Goal: Transaction & Acquisition: Download file/media

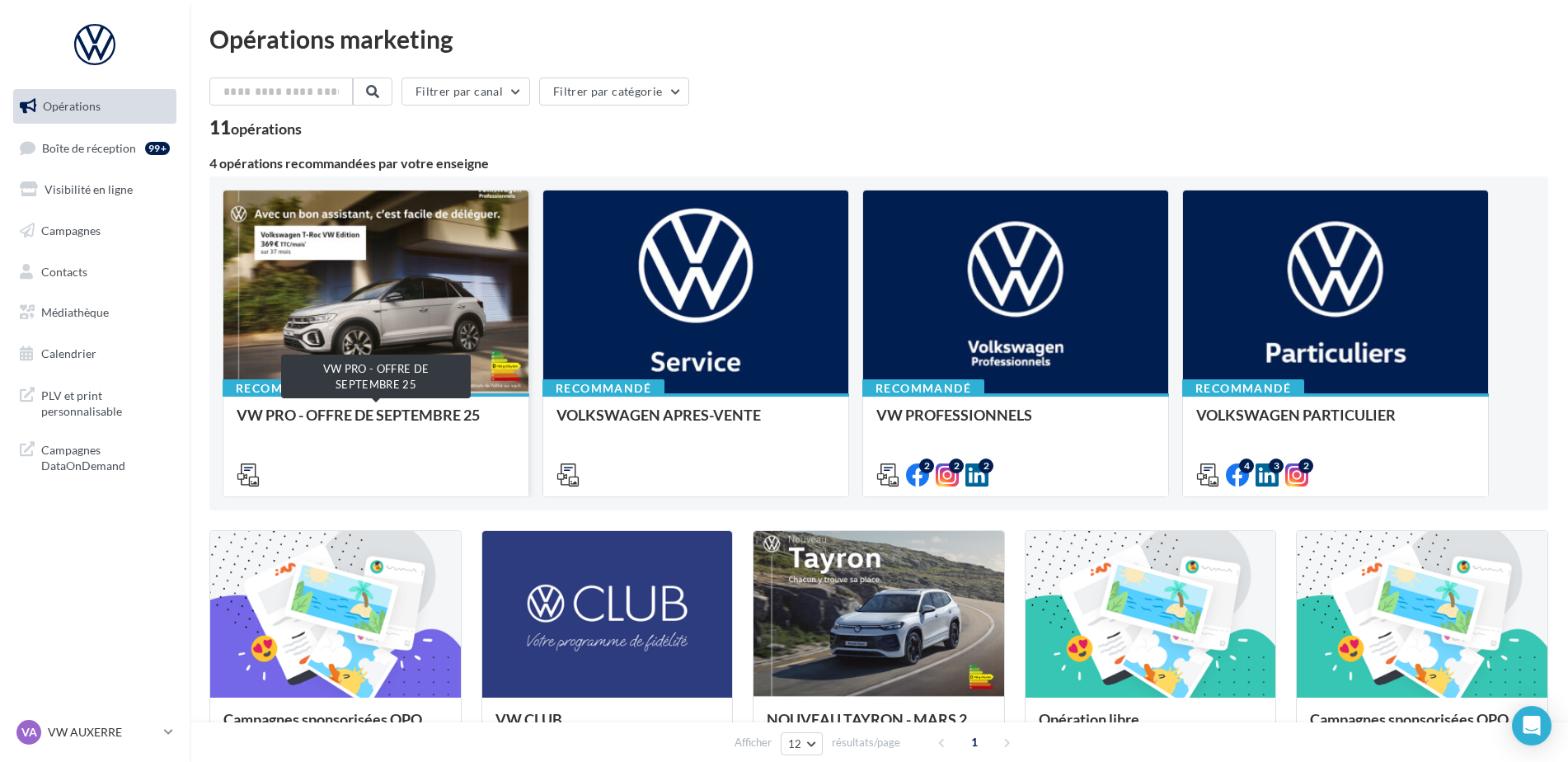
click at [416, 417] on div "VW PRO - OFFRE DE SEPTEMBRE 25" at bounding box center [376, 423] width 279 height 33
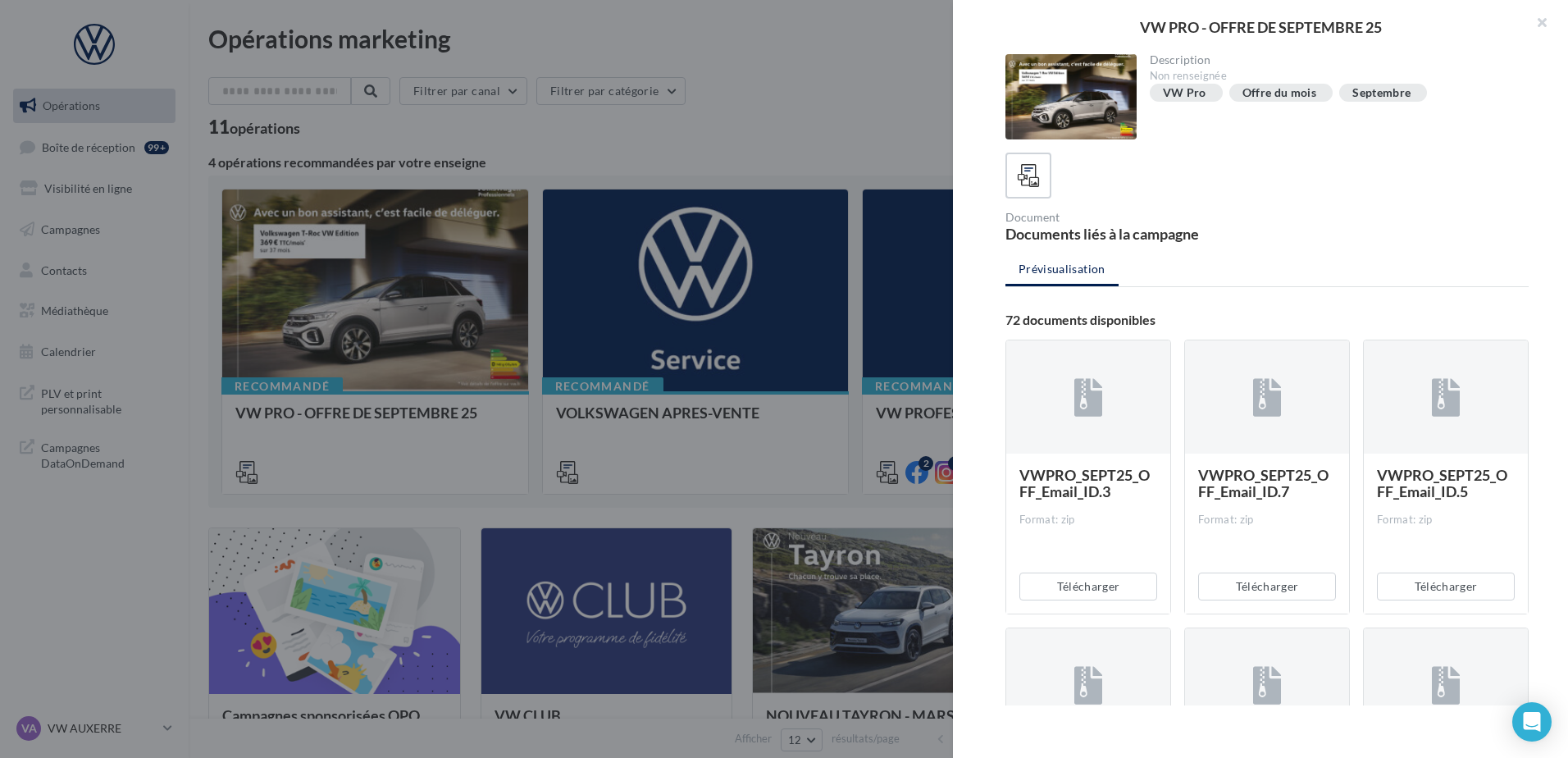
click at [761, 348] on div at bounding box center [784, 379] width 1568 height 758
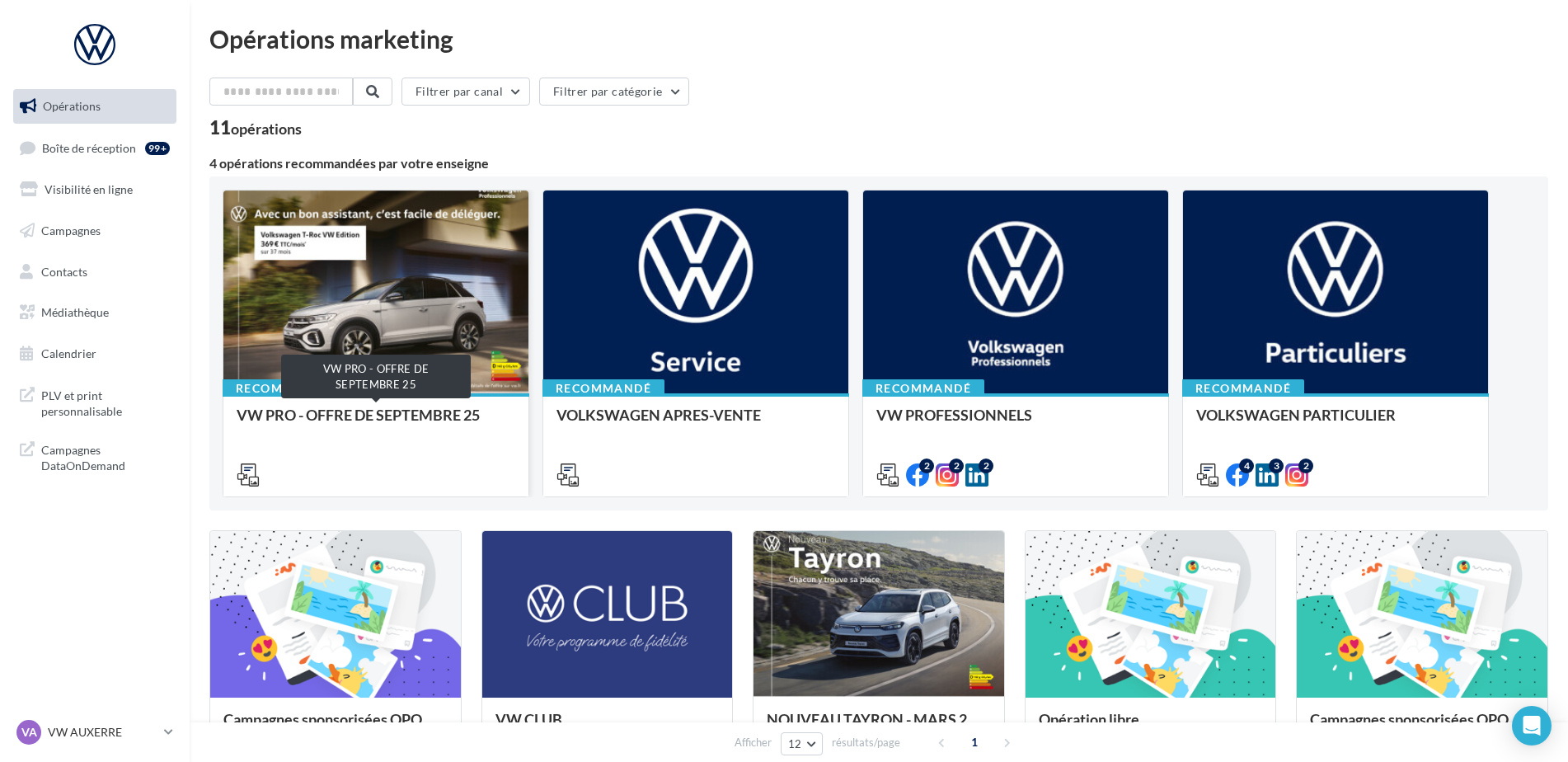
click at [409, 415] on div "VW PRO - OFFRE DE SEPTEMBRE 25" at bounding box center [376, 423] width 279 height 33
drag, startPoint x: 101, startPoint y: 548, endPoint x: 94, endPoint y: 552, distance: 8.1
click at [91, 301] on link "Médiathèque" at bounding box center [95, 313] width 169 height 35
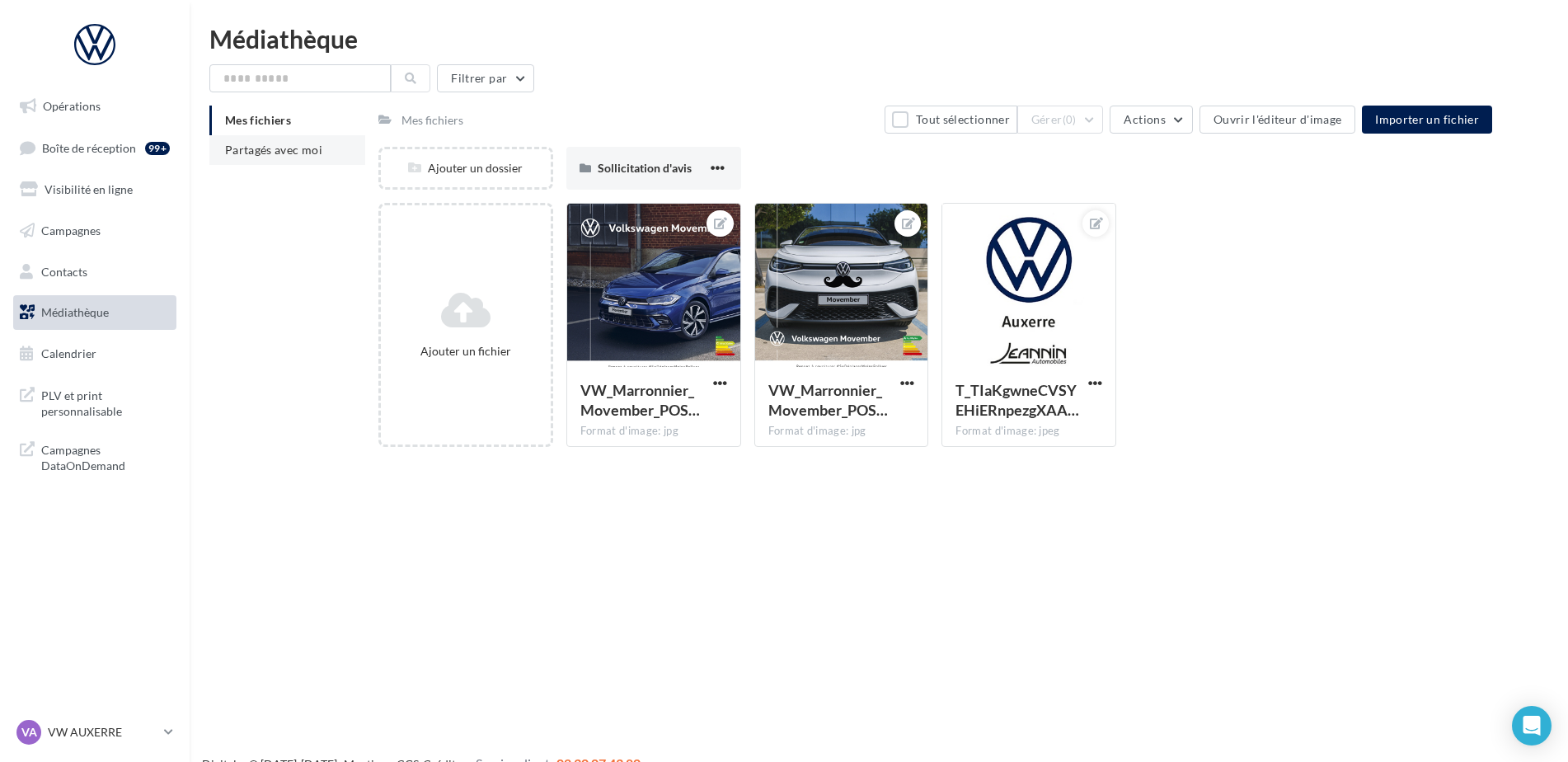
click at [280, 155] on span "Partagés avec moi" at bounding box center [273, 149] width 98 height 14
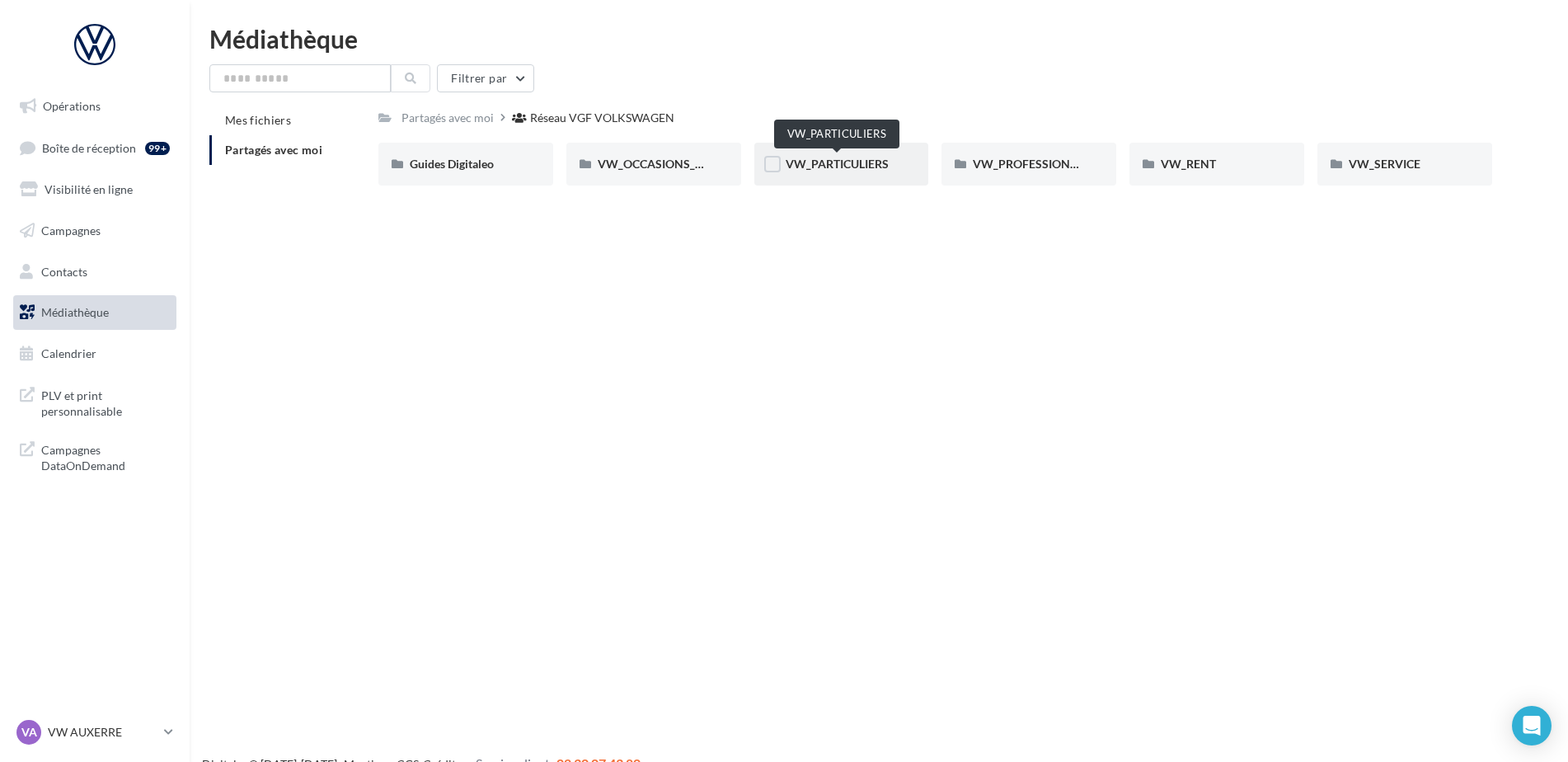
click at [854, 170] on span "VW_PARTICULIERS" at bounding box center [837, 163] width 103 height 14
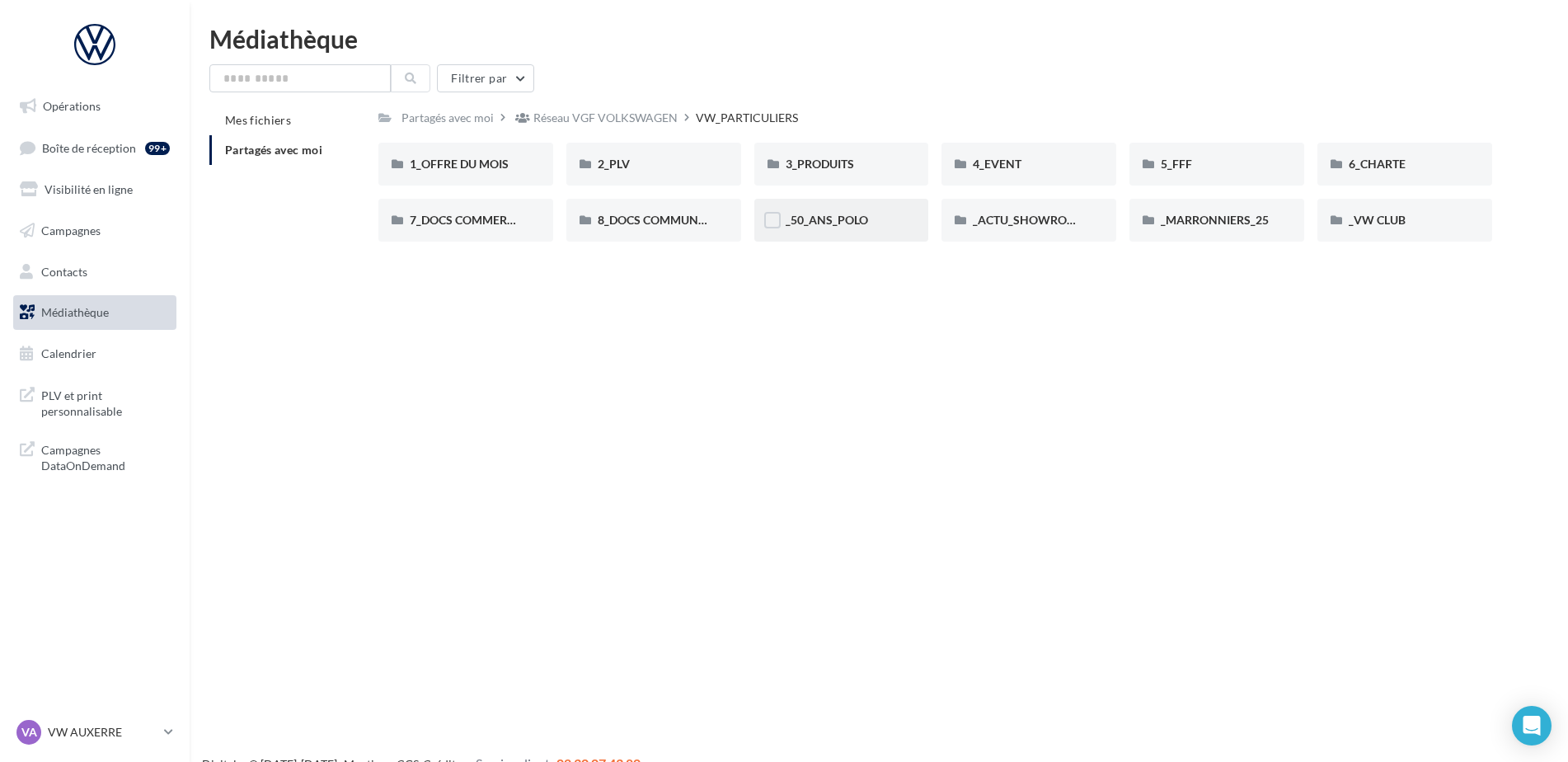
click at [880, 214] on div "_50_ANS_POLO" at bounding box center [842, 220] width 112 height 17
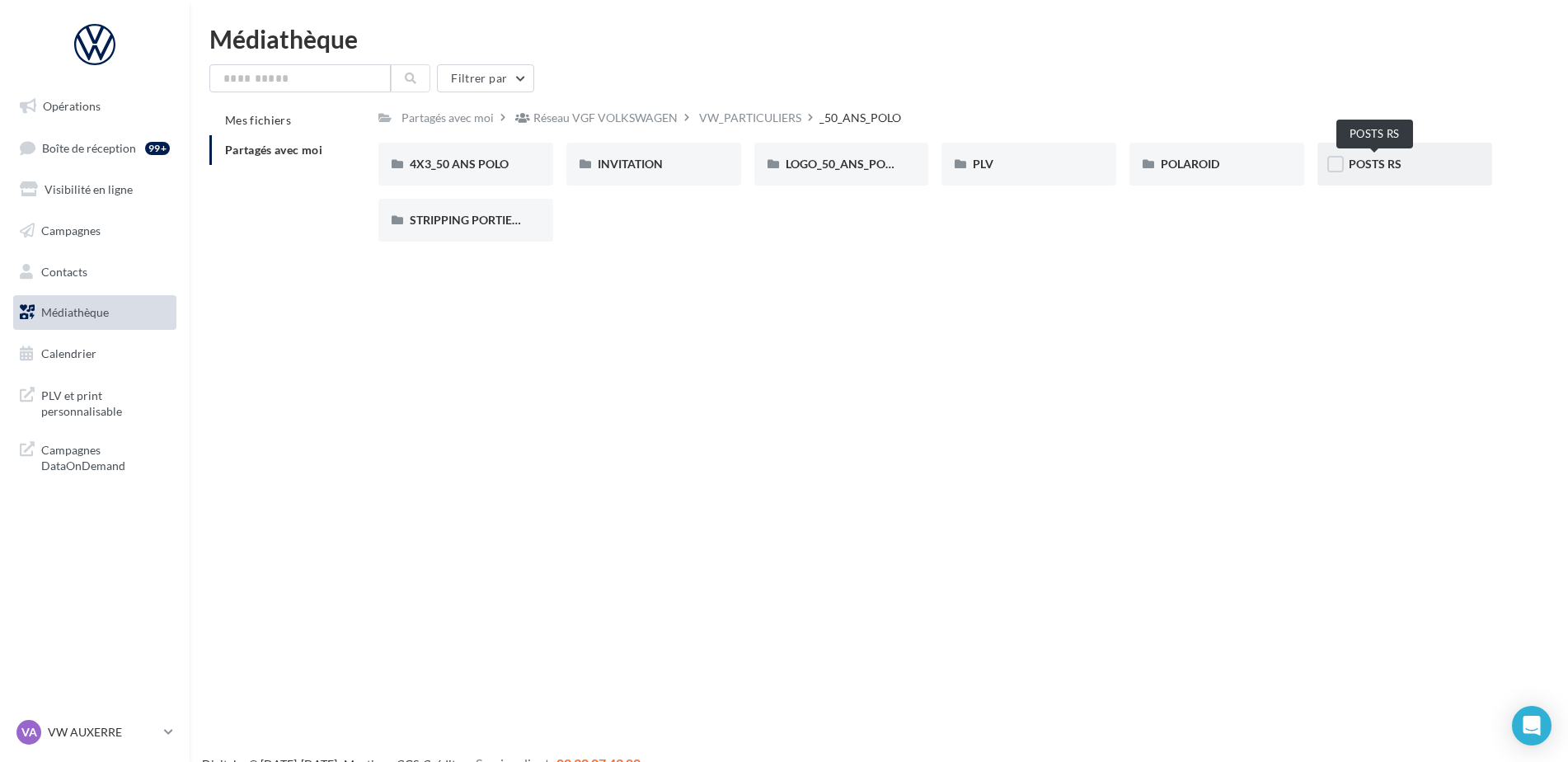
drag, startPoint x: 1395, startPoint y: 149, endPoint x: 1395, endPoint y: 162, distance: 13.0
click at [1395, 162] on div "POSTS RS" at bounding box center [1405, 164] width 175 height 43
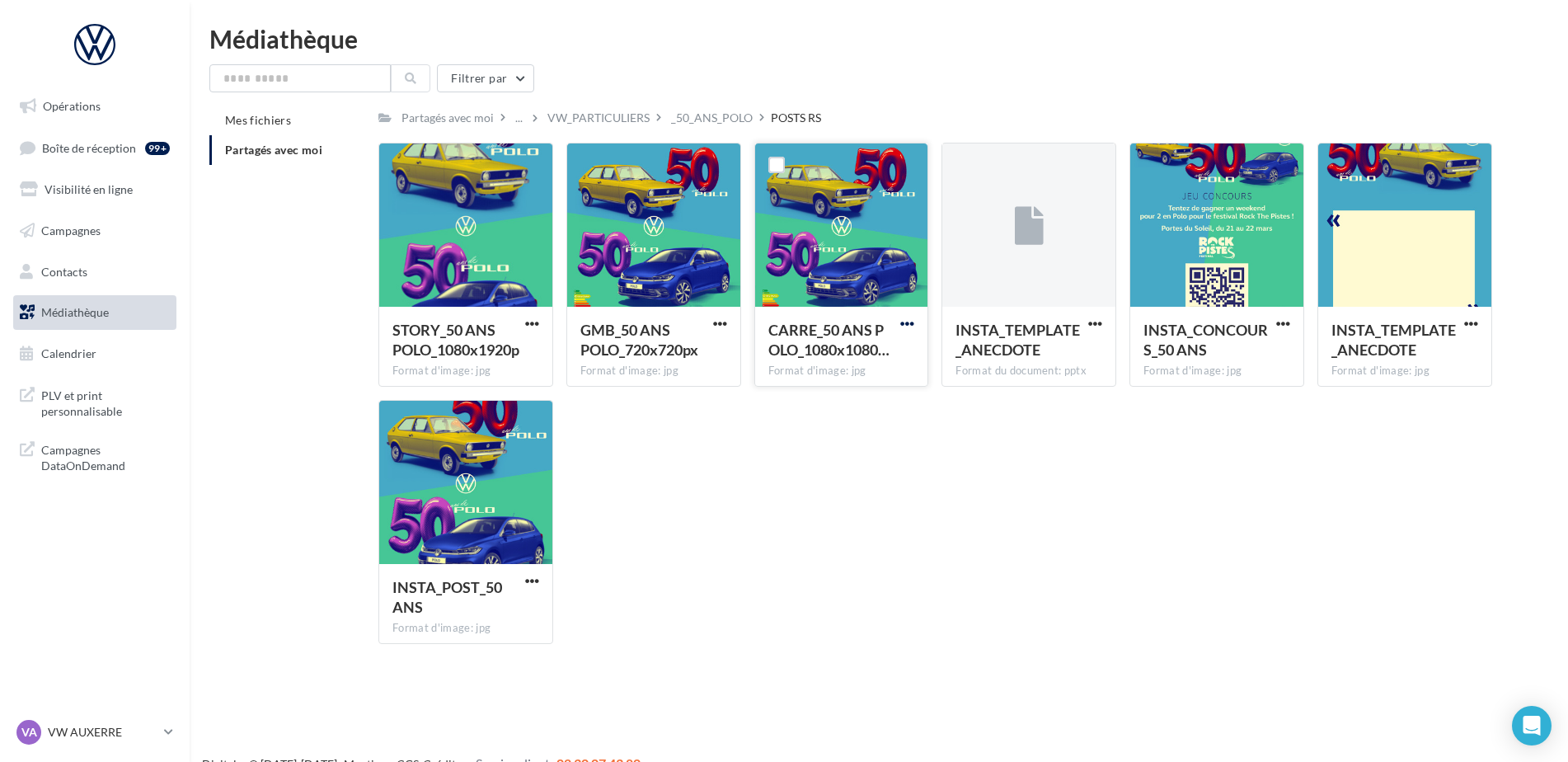
click at [906, 328] on span "button" at bounding box center [907, 323] width 14 height 14
click at [903, 351] on button "Télécharger" at bounding box center [835, 356] width 165 height 43
